Goal: Task Accomplishment & Management: Manage account settings

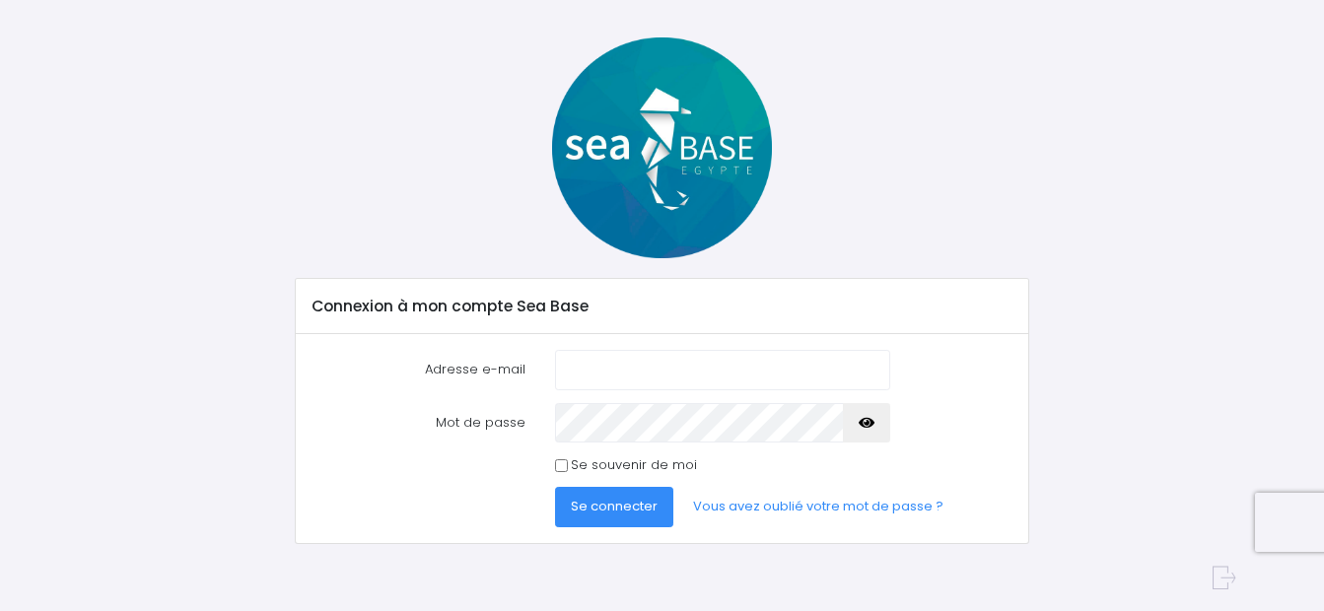
scroll to position [73, 0]
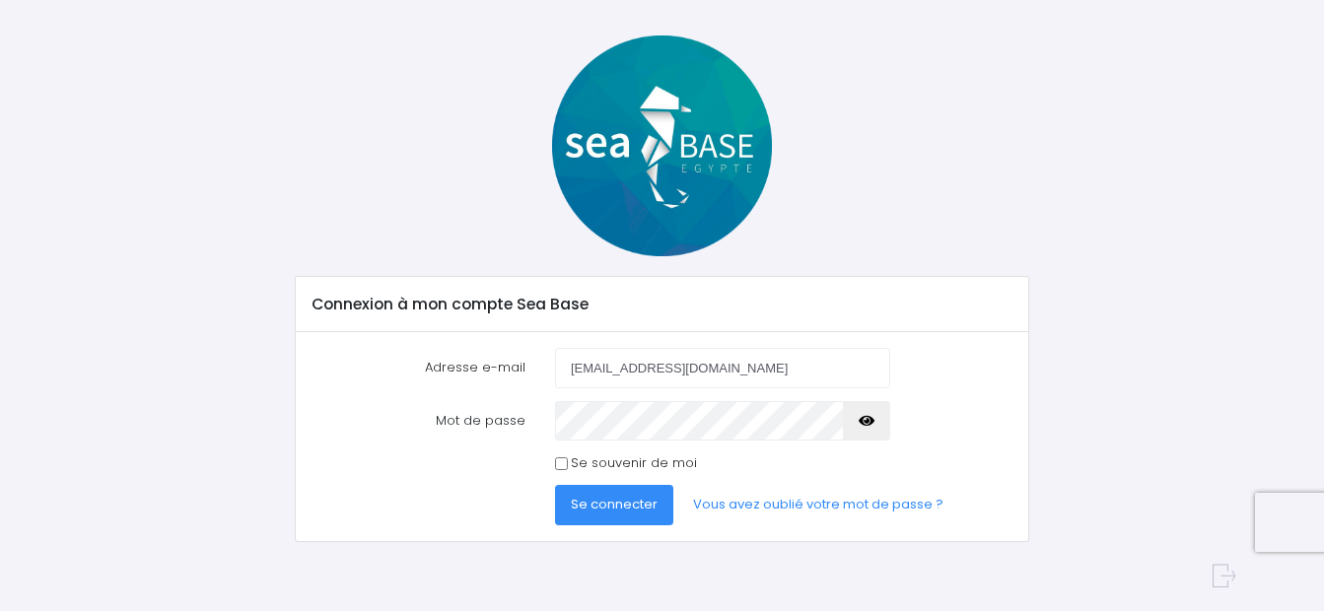
type input "[EMAIL_ADDRESS][DOMAIN_NAME]"
click at [598, 504] on span "Se connecter" at bounding box center [614, 504] width 87 height 19
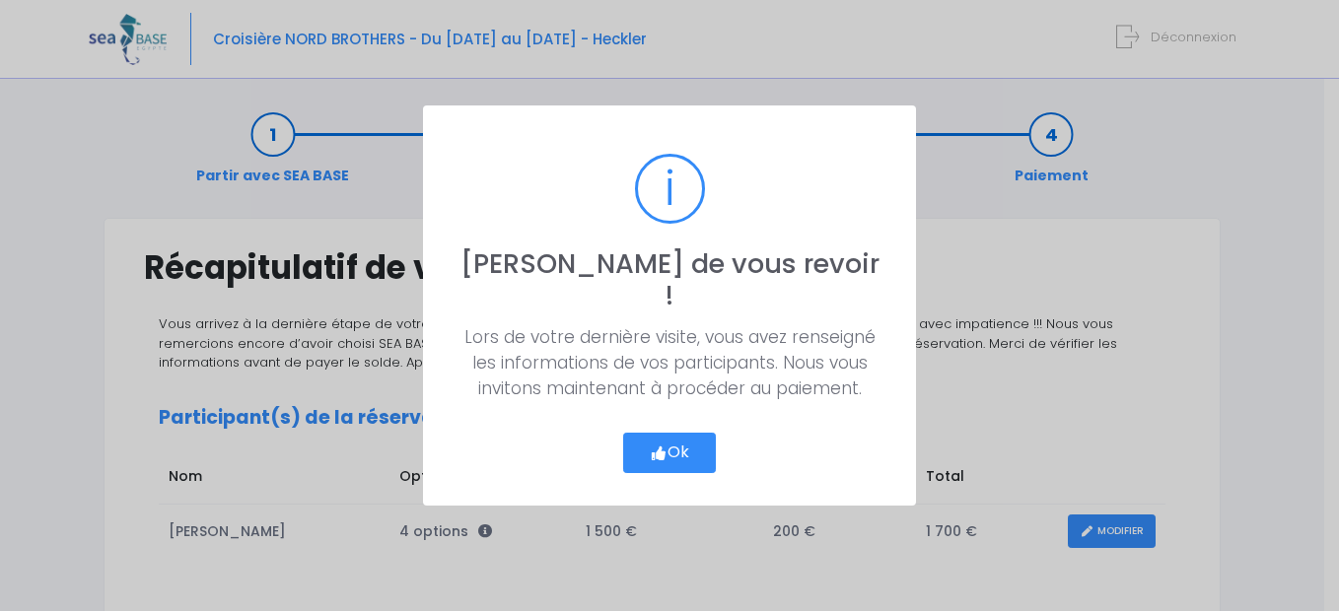
click at [601, 510] on div "? ! i Ravi de vous revoir ! × Lors de votre dernière visite, vous avez renseign…" at bounding box center [669, 305] width 1339 height 611
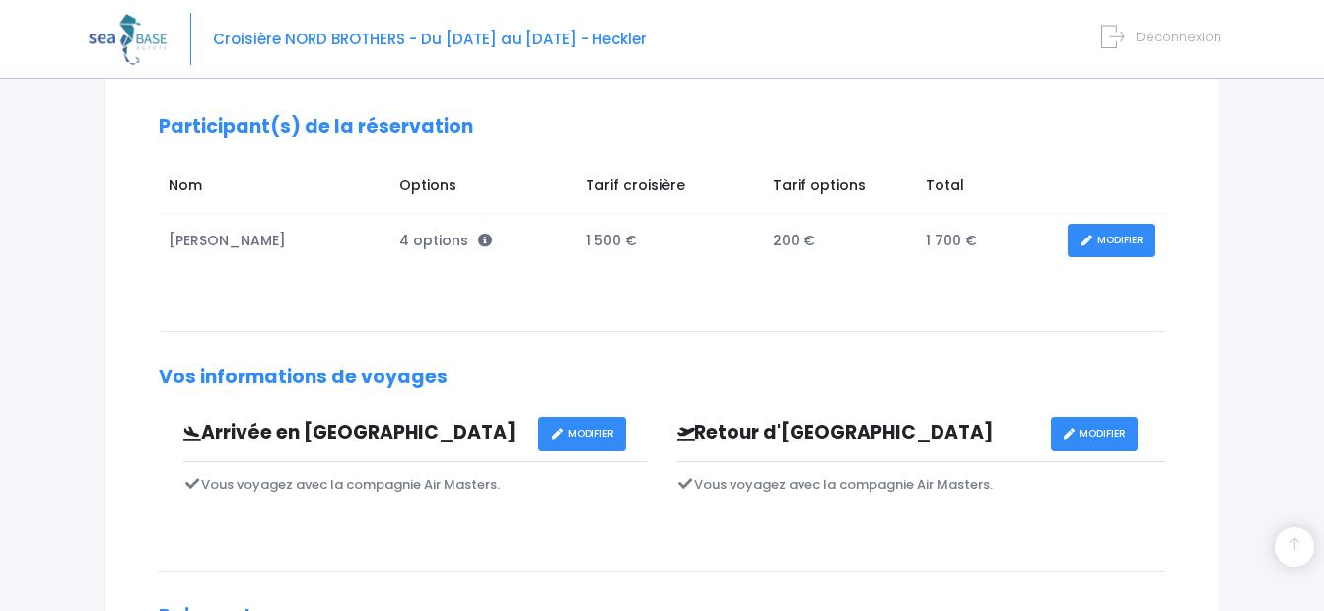
scroll to position [290, 0]
click at [1132, 243] on link "MODIFIER" at bounding box center [1112, 242] width 88 height 34
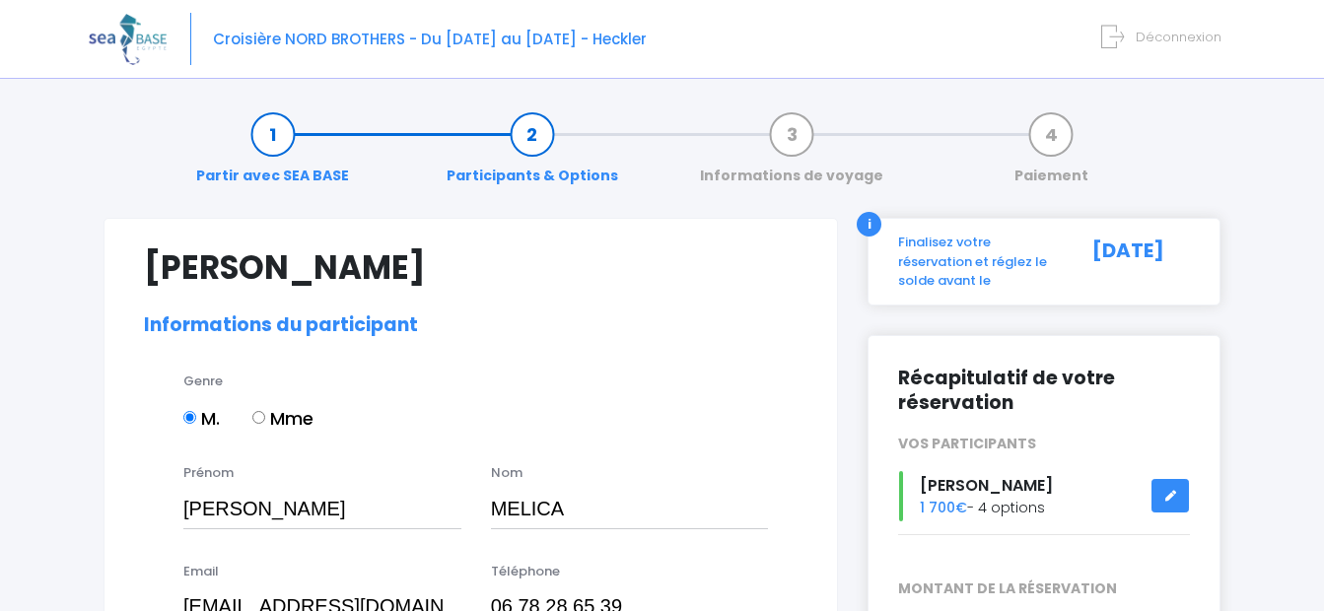
select select "N2"
select select "44/45"
select select "XL"
select select "L"
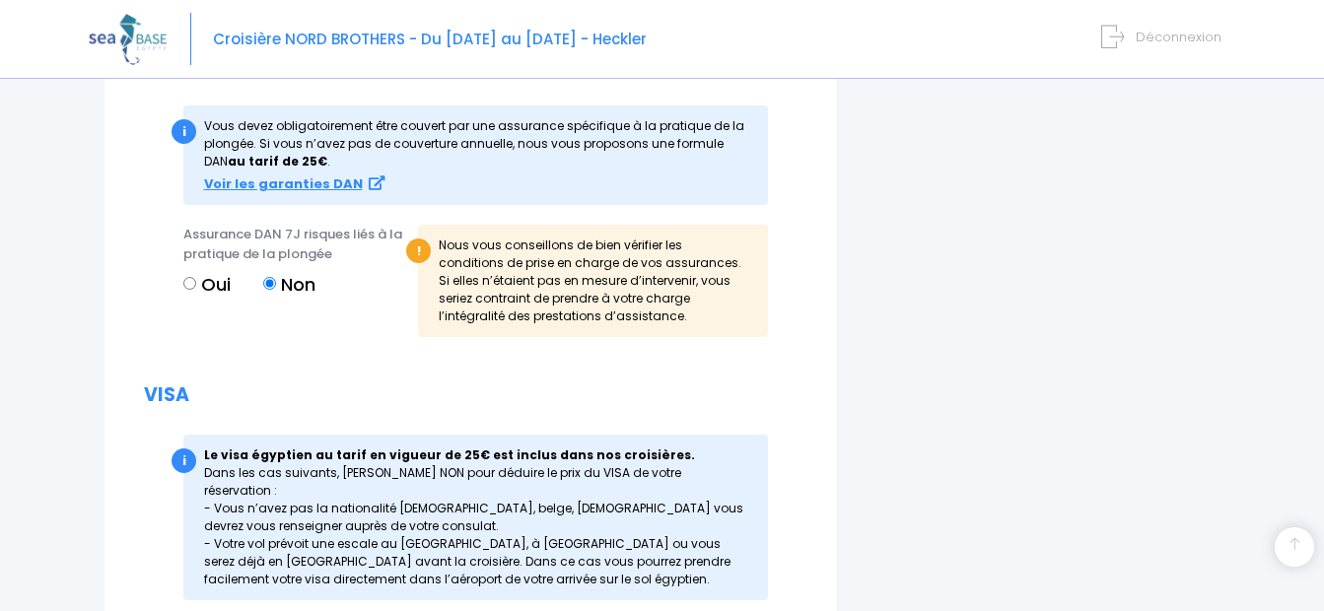
scroll to position [2322, 0]
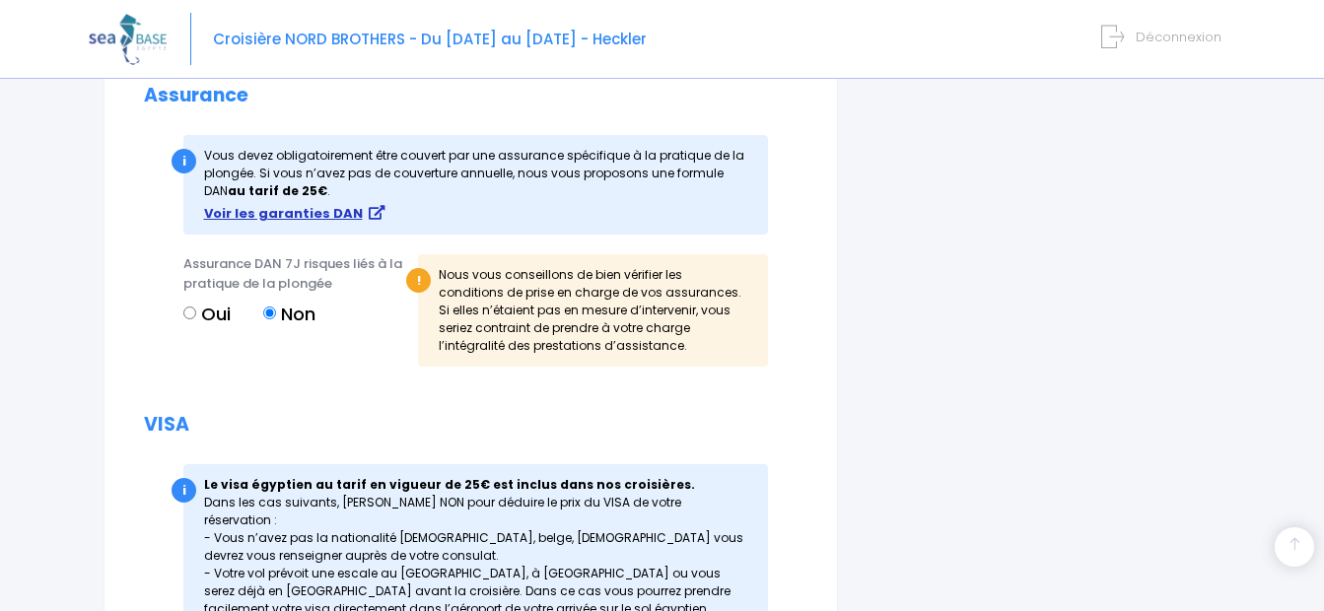
click at [329, 214] on strong "Voir les garanties DAN" at bounding box center [283, 213] width 159 height 19
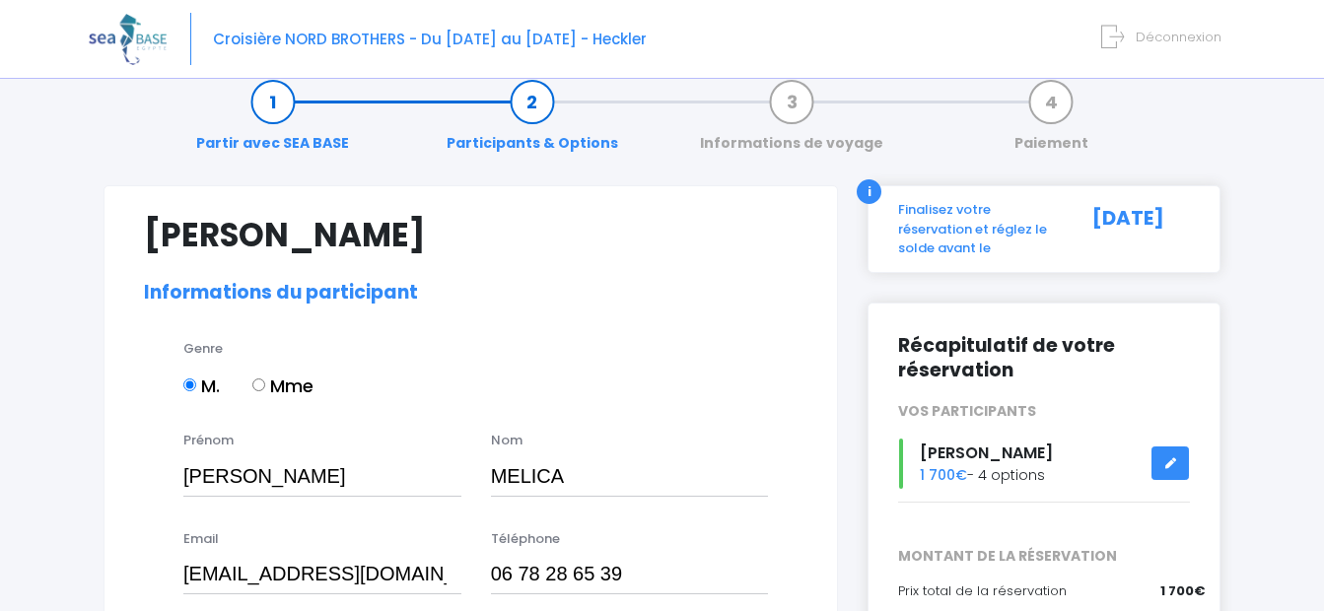
scroll to position [0, 0]
